Goal: Book appointment/travel/reservation

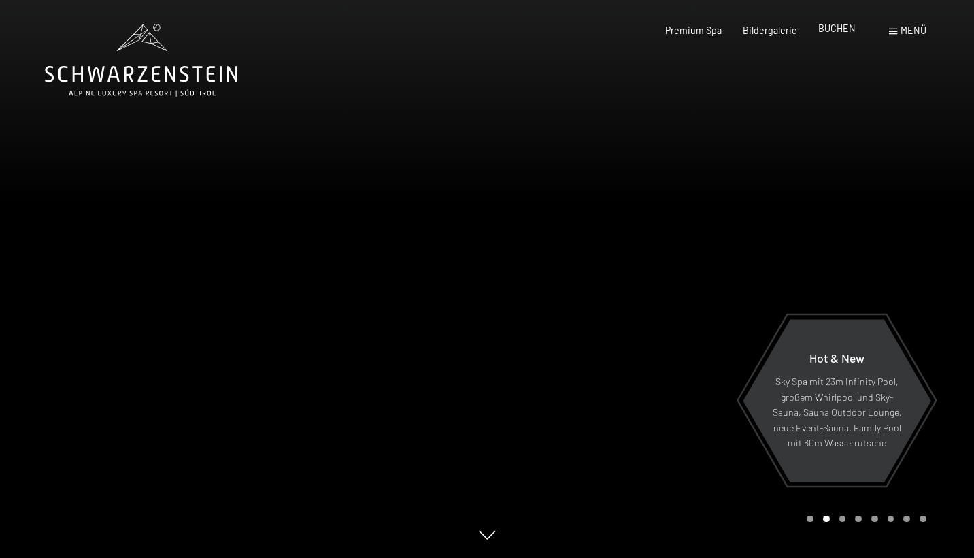
click at [832, 31] on span "BUCHEN" at bounding box center [836, 28] width 37 height 12
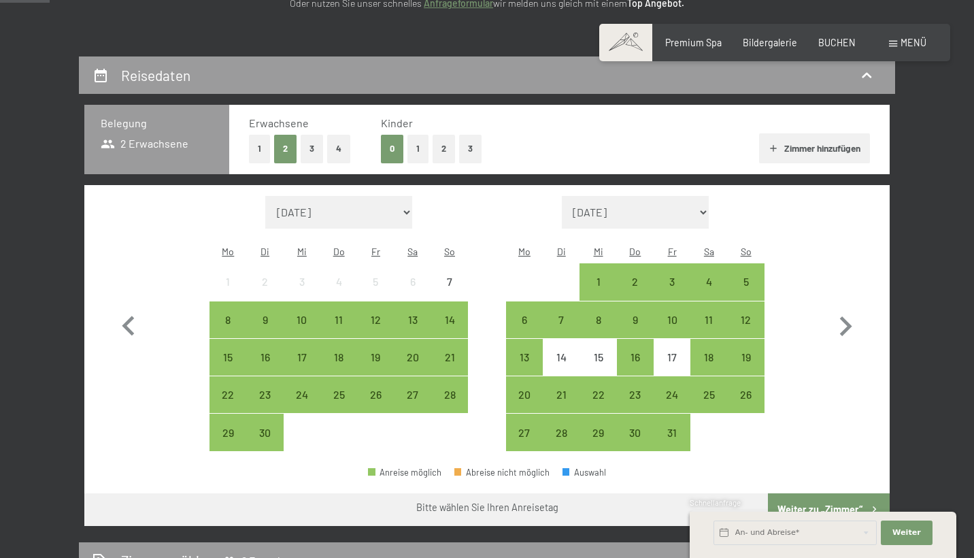
scroll to position [231, 0]
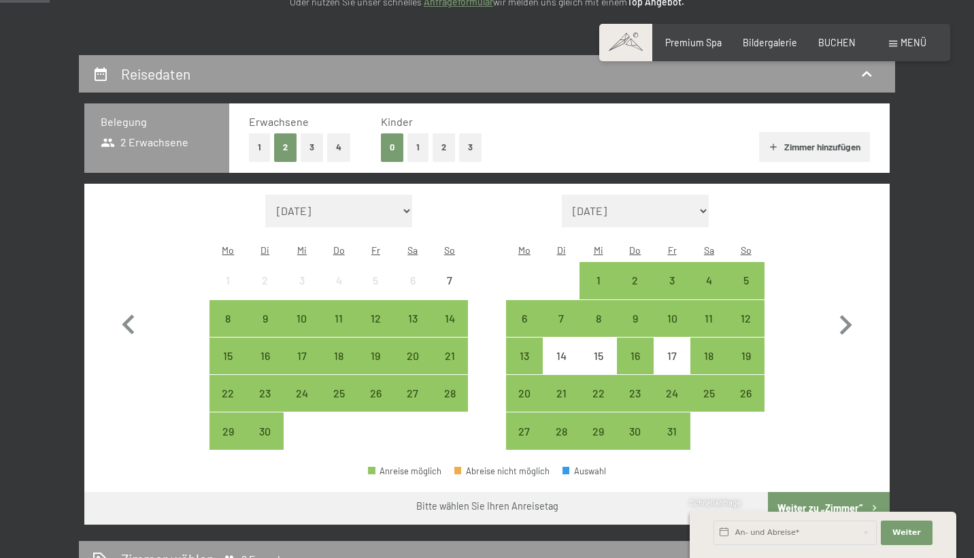
click at [313, 148] on button "3" at bounding box center [312, 147] width 22 height 28
click at [847, 318] on icon "button" at bounding box center [846, 325] width 12 height 20
select select "[DATE]"
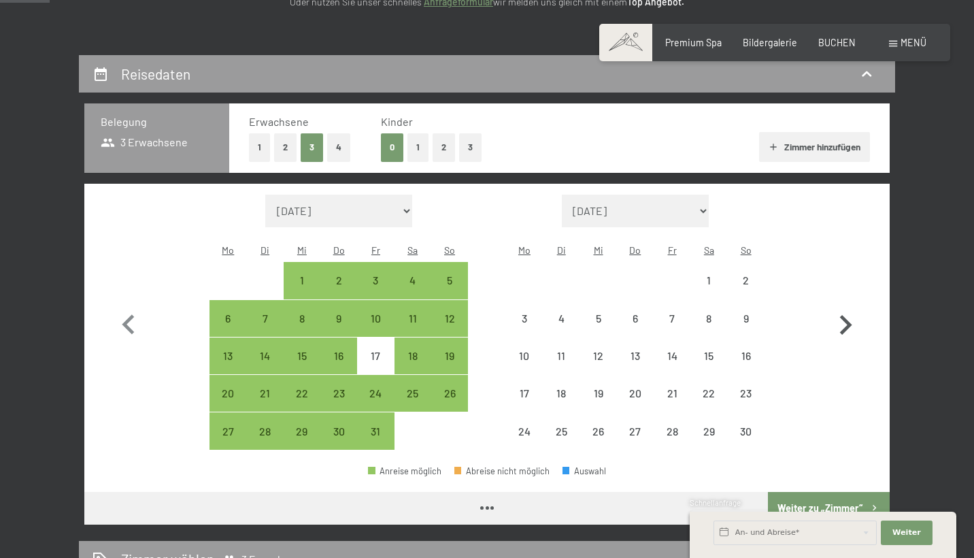
click at [847, 318] on icon "button" at bounding box center [846, 325] width 12 height 20
select select "[DATE]"
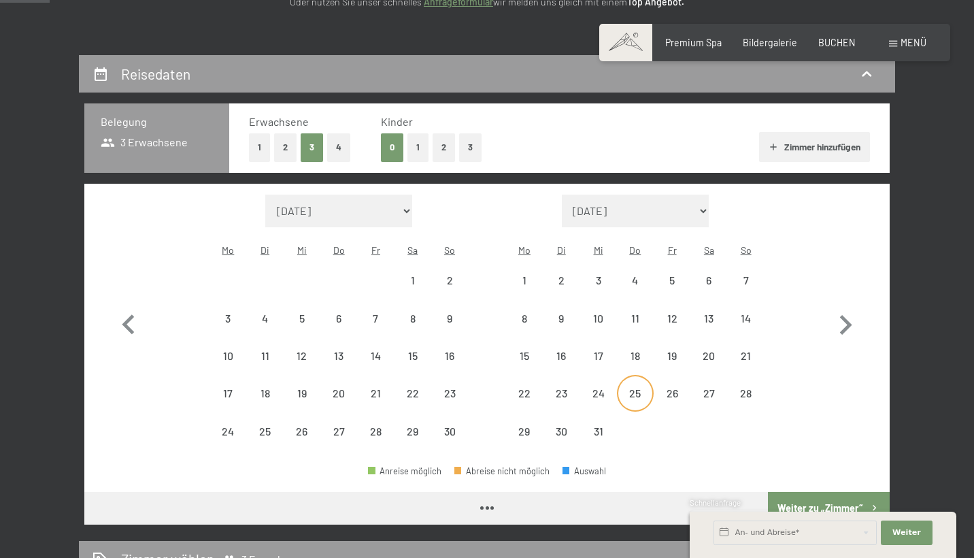
select select "[DATE]"
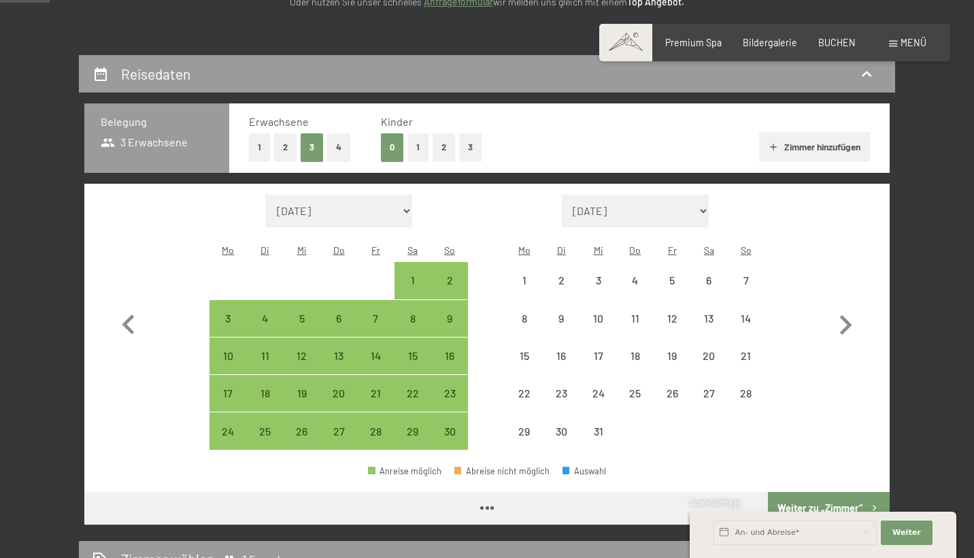
select select "[DATE]"
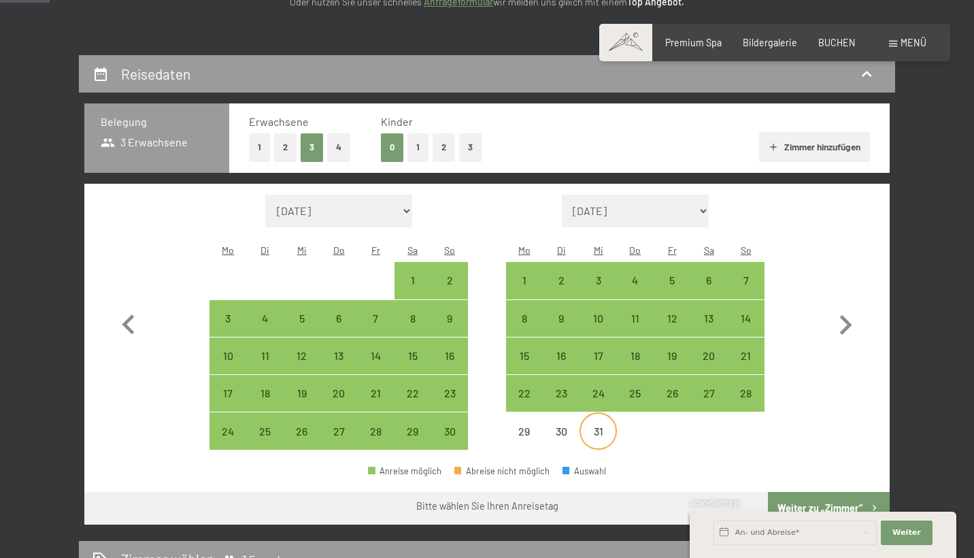
click at [595, 426] on div "31" at bounding box center [598, 443] width 34 height 34
select select "[DATE]"
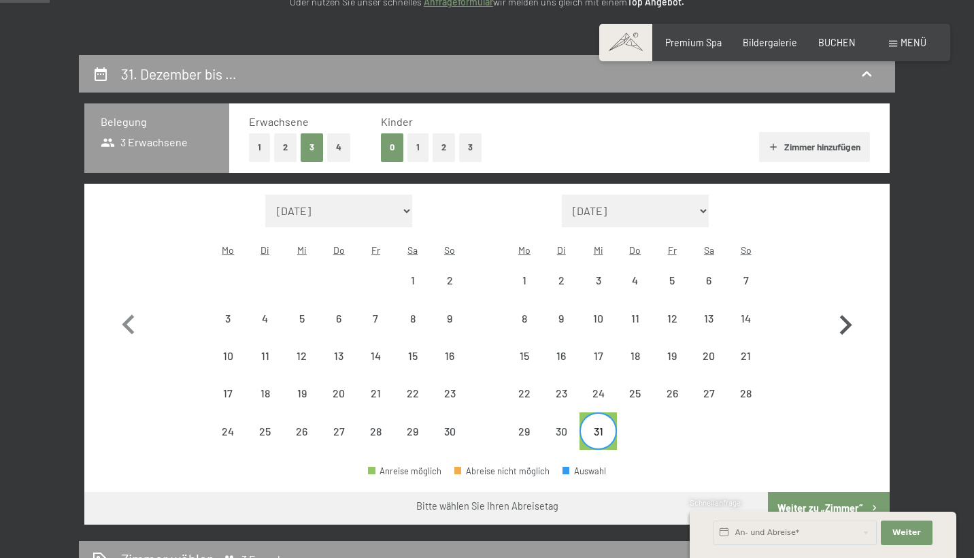
click at [850, 316] on icon "button" at bounding box center [845, 324] width 39 height 39
select select "[DATE]"
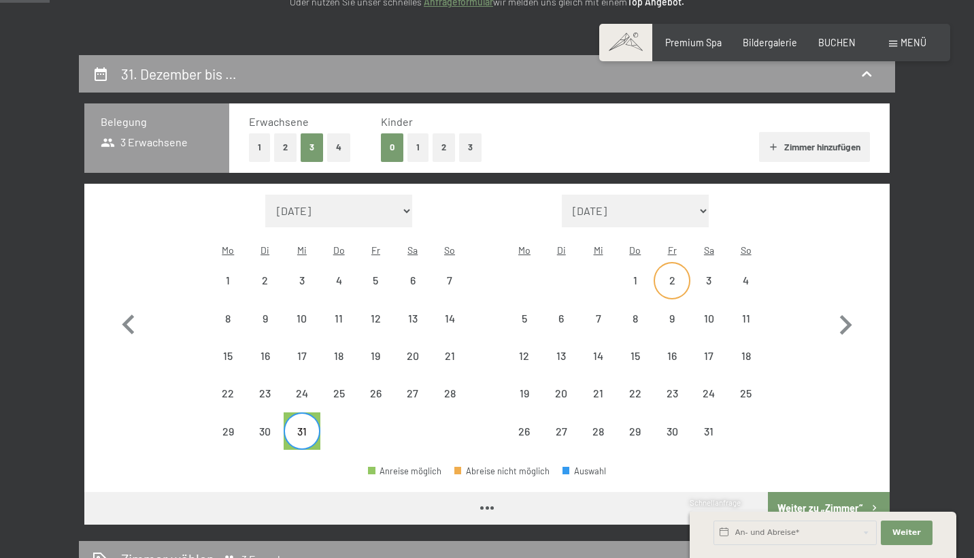
select select "[DATE]"
click at [744, 275] on div "4" at bounding box center [746, 292] width 34 height 34
select select "[DATE]"
